Goal: Find specific page/section: Find specific page/section

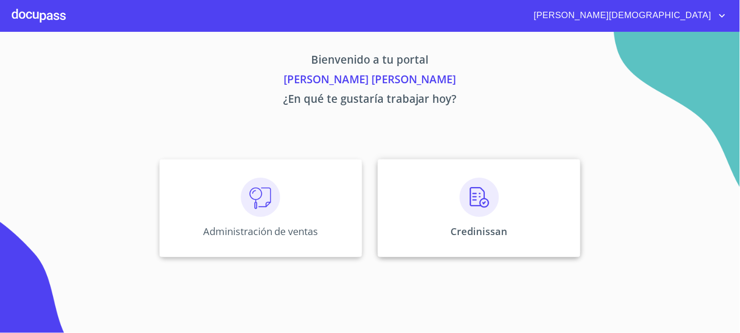
click at [410, 217] on div "Credinissan" at bounding box center [479, 208] width 203 height 98
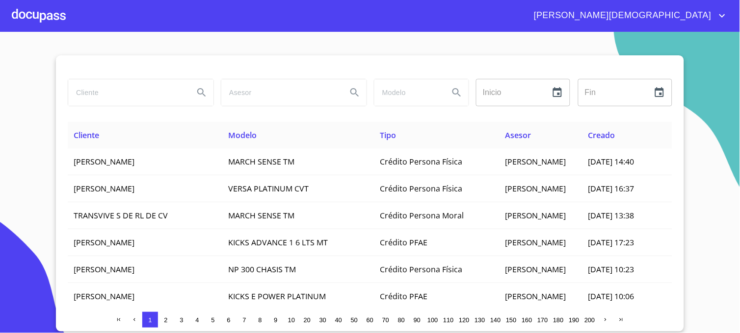
click at [472, 60] on div at bounding box center [370, 67] width 604 height 24
click at [160, 86] on input "search" at bounding box center [127, 92] width 118 height 26
click at [199, 94] on icon "Search" at bounding box center [201, 92] width 8 height 8
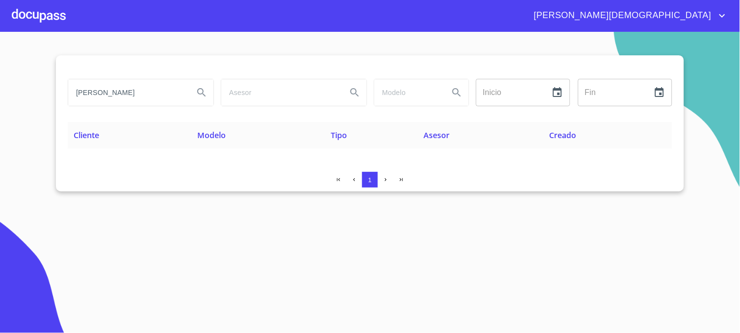
drag, startPoint x: 179, startPoint y: 94, endPoint x: 0, endPoint y: 104, distance: 179.8
click at [0, 104] on html "[PERSON_NAME] [PERSON_NAME] Inicio ​ Fin ​ Cliente Modelo Tipo Asesor Creado 1 …" at bounding box center [370, 166] width 740 height 333
click at [197, 94] on icon "Search" at bounding box center [202, 93] width 12 height 12
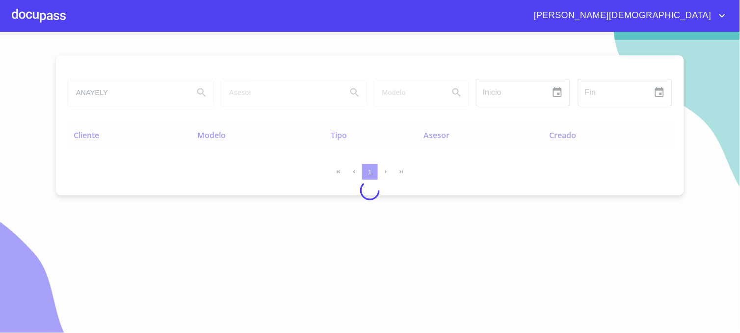
click at [523, 301] on section "ANAYELY Inicio ​ Fin ​ Cliente Modelo Tipo Asesor Creado 1" at bounding box center [370, 183] width 740 height 302
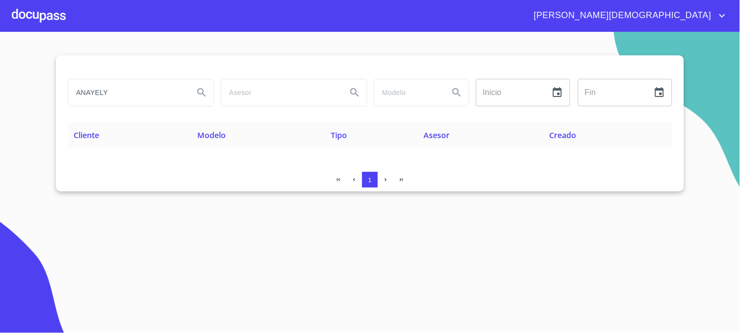
click at [146, 94] on input "ANAYELY" at bounding box center [127, 92] width 118 height 26
type input "ANAYELI"
click at [200, 91] on icon "Search" at bounding box center [202, 93] width 12 height 12
